Goal: Navigation & Orientation: Find specific page/section

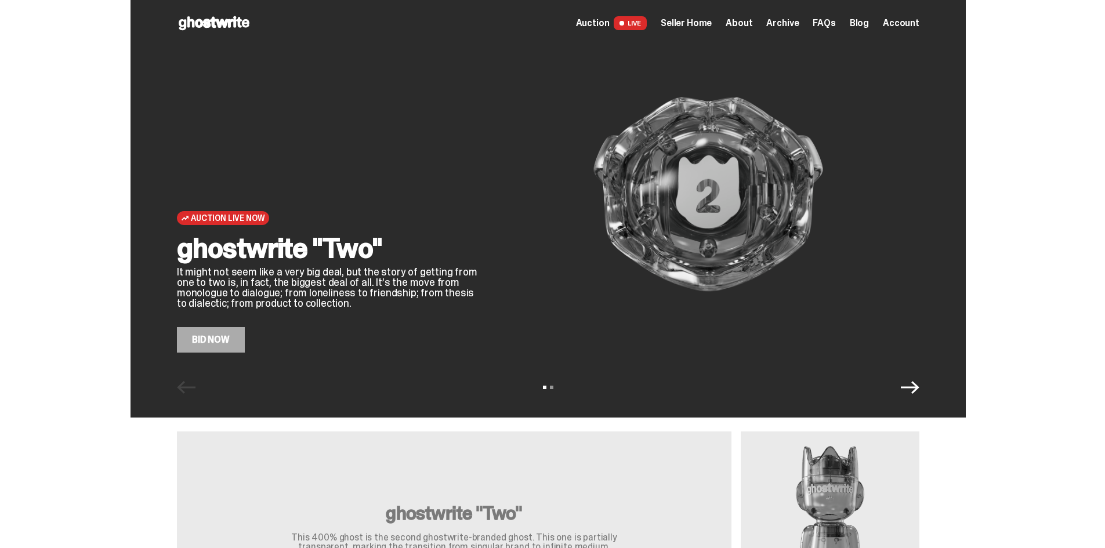
scroll to position [1, 0]
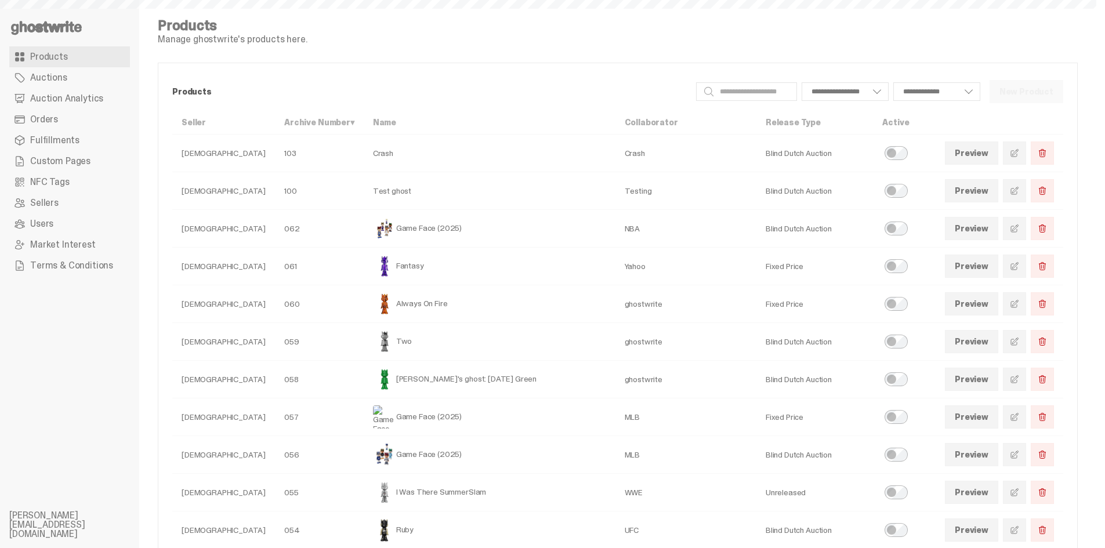
select select
